Goal: Transaction & Acquisition: Purchase product/service

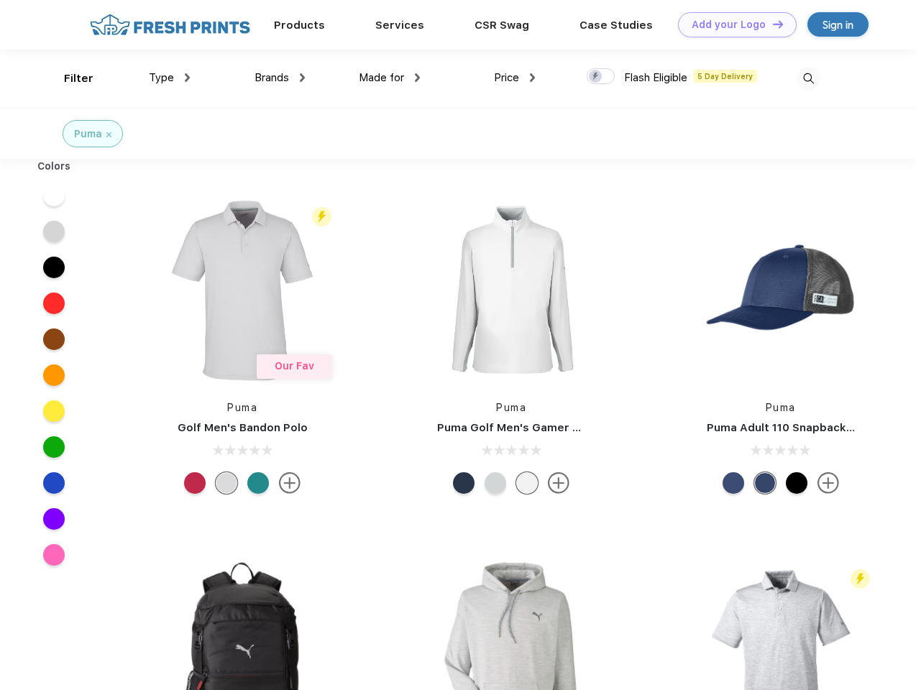
click at [732, 24] on link "Add your Logo Design Tool" at bounding box center [737, 24] width 119 height 25
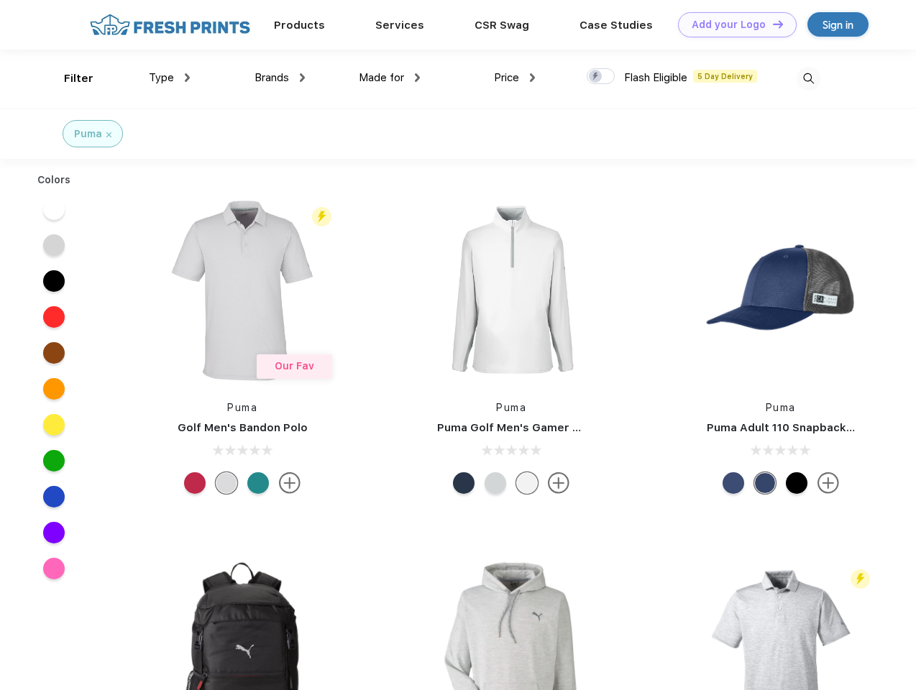
click at [0, 0] on div "Design Tool" at bounding box center [0, 0] width 0 height 0
click at [772, 24] on link "Add your Logo Design Tool" at bounding box center [737, 24] width 119 height 25
click at [69, 78] on div "Filter" at bounding box center [78, 78] width 29 height 17
click at [170, 78] on span "Type" at bounding box center [161, 77] width 25 height 13
click at [280, 78] on span "Brands" at bounding box center [272, 77] width 35 height 13
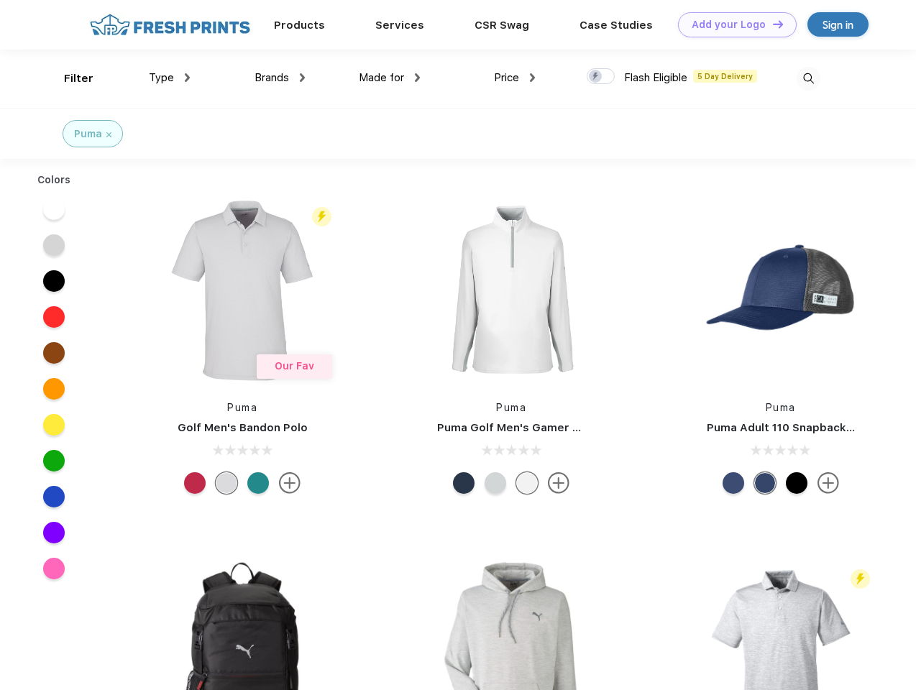
click at [390, 78] on span "Made for" at bounding box center [381, 77] width 45 height 13
click at [515, 78] on span "Price" at bounding box center [506, 77] width 25 height 13
click at [601, 77] on div at bounding box center [601, 76] width 28 height 16
click at [596, 77] on input "checkbox" at bounding box center [591, 72] width 9 height 9
click at [808, 78] on img at bounding box center [809, 79] width 24 height 24
